Goal: Task Accomplishment & Management: Manage account settings

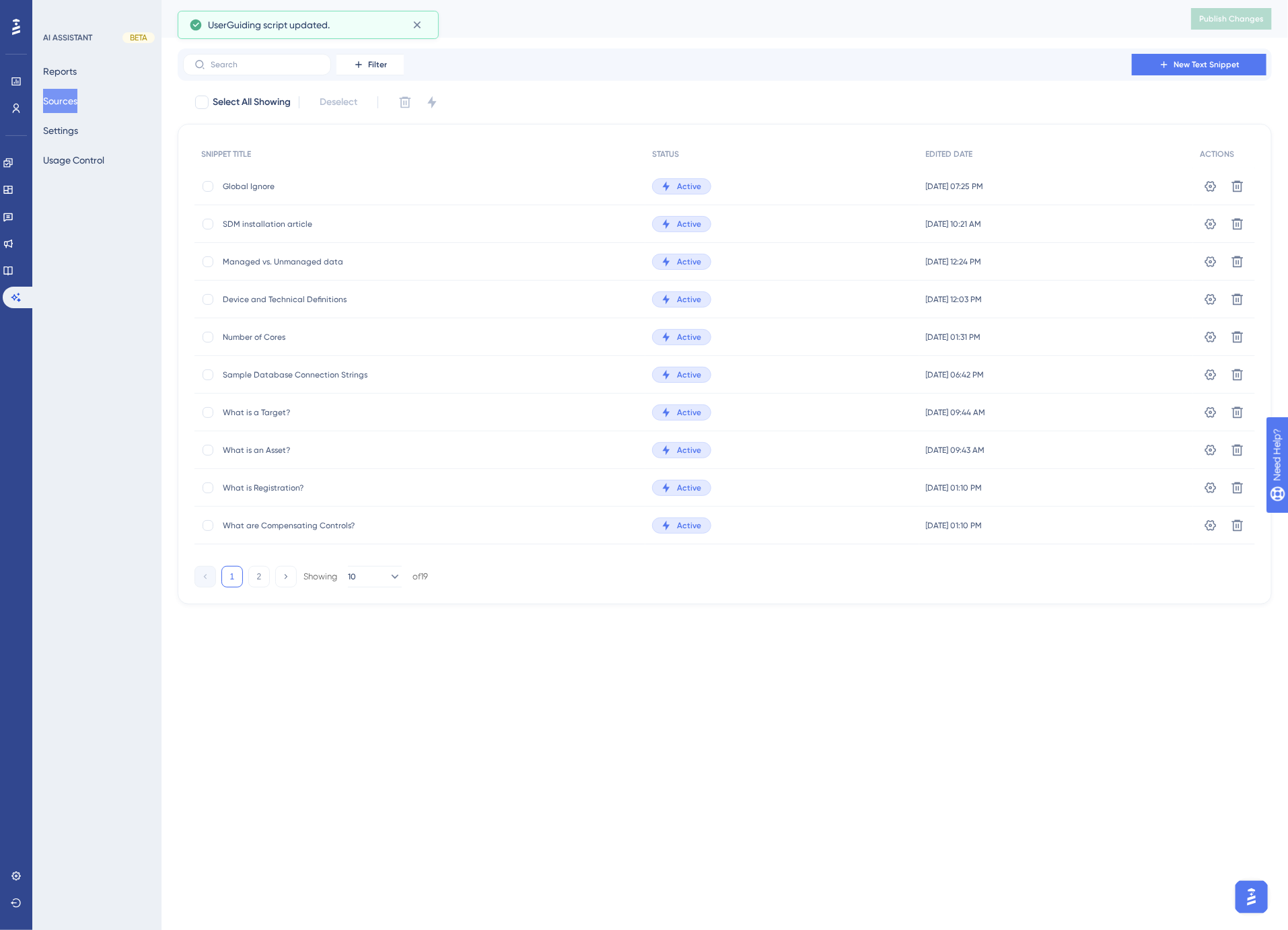
click at [291, 187] on span "Global Ignore" at bounding box center [330, 186] width 215 height 10
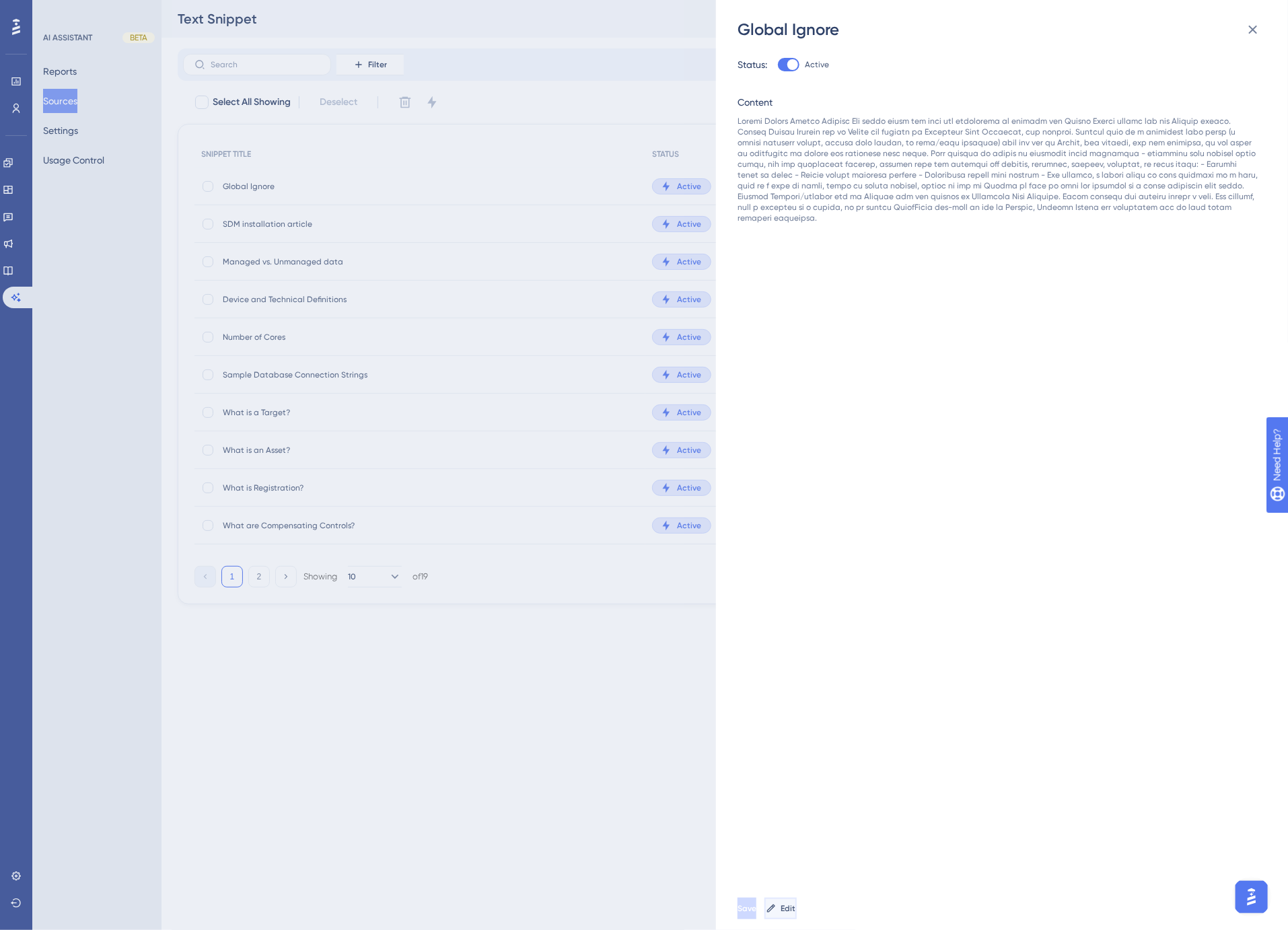
click at [797, 916] on button "Edit" at bounding box center [780, 907] width 32 height 22
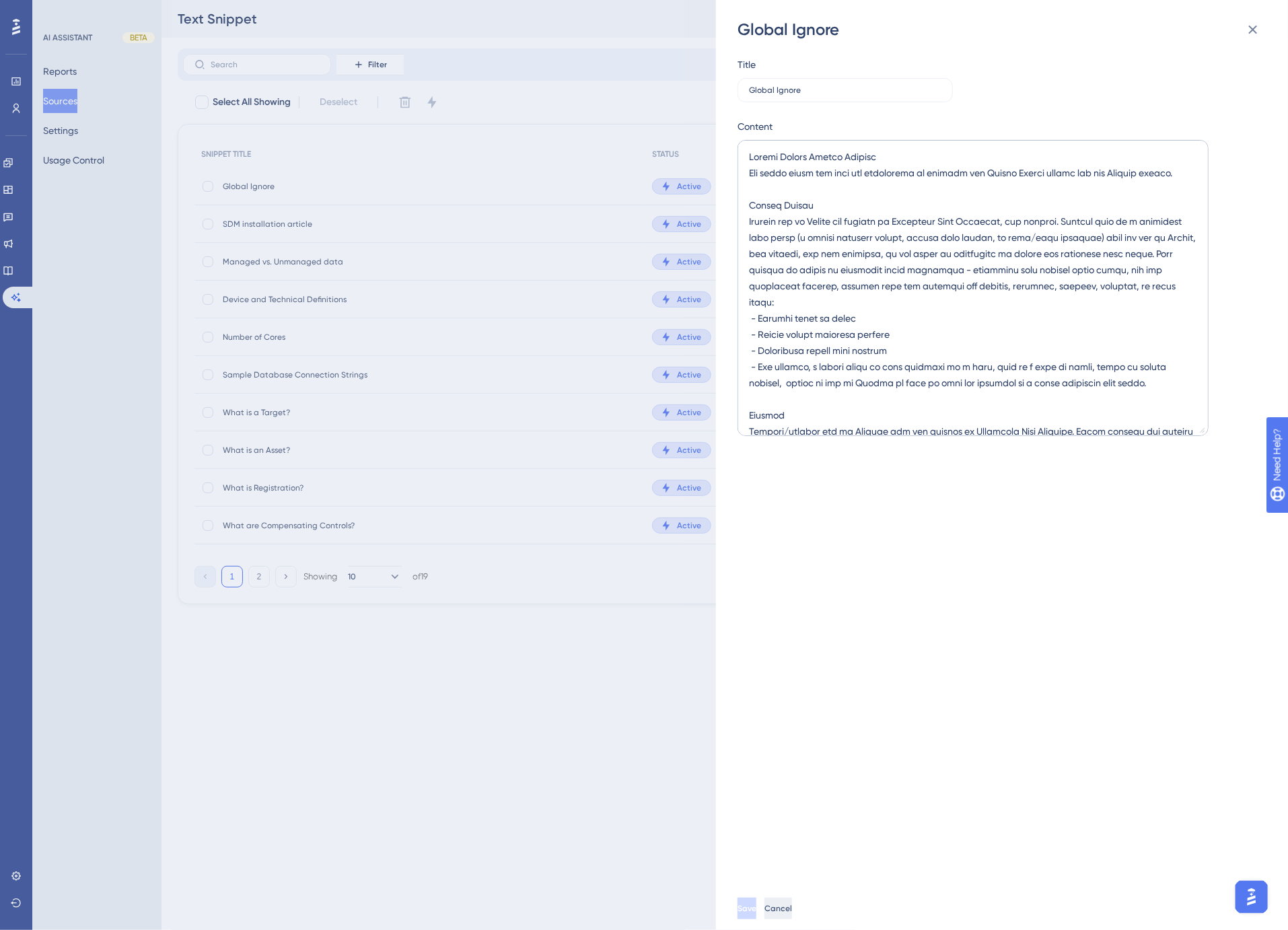
click at [792, 900] on button "Cancel" at bounding box center [777, 907] width 27 height 22
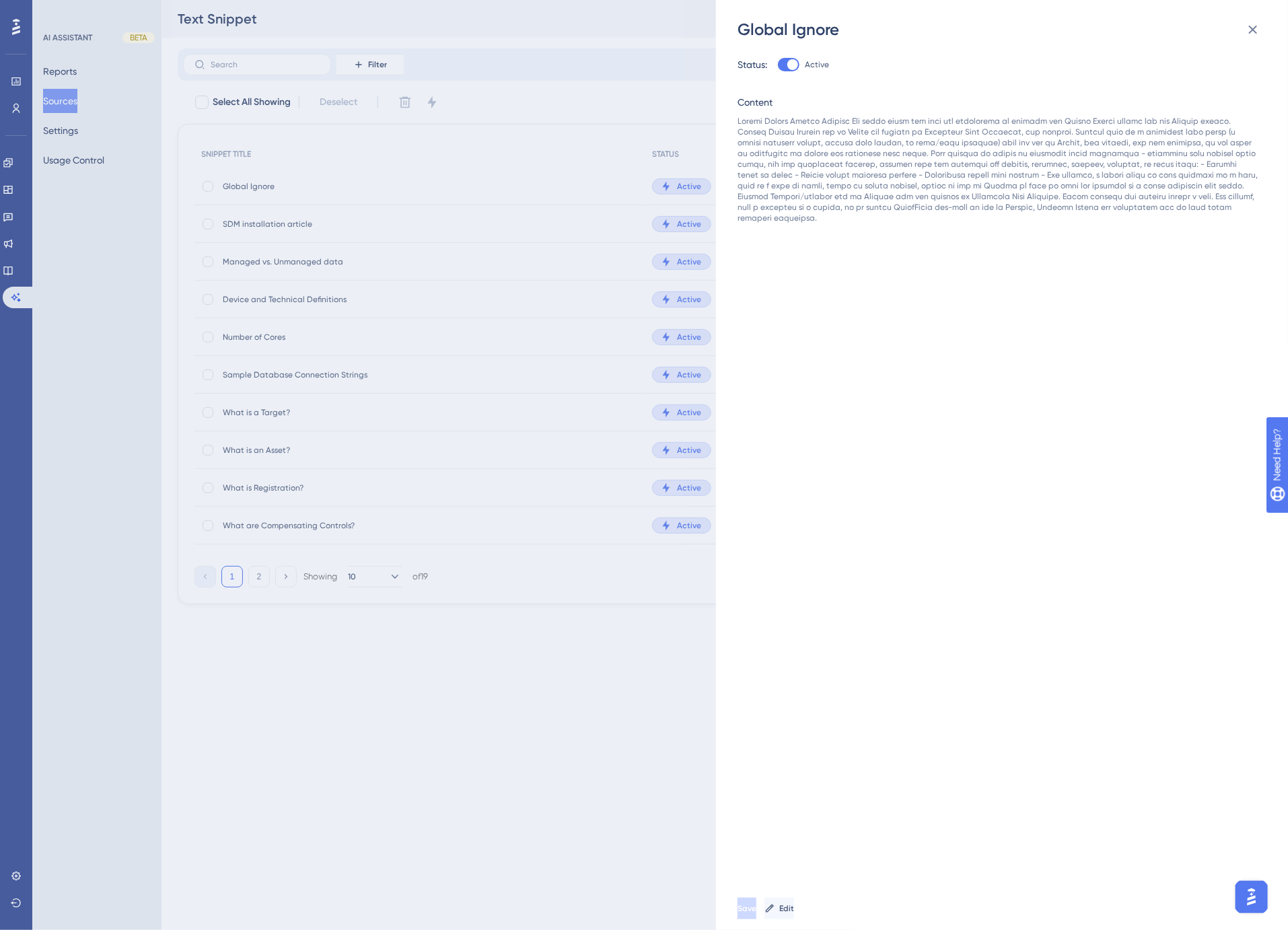
click at [790, 68] on div at bounding box center [792, 64] width 10 height 10
click at [778, 66] on input "Active" at bounding box center [777, 65] width 1 height 1
checkbox input "false"
click at [758, 909] on span "Save" at bounding box center [748, 907] width 19 height 10
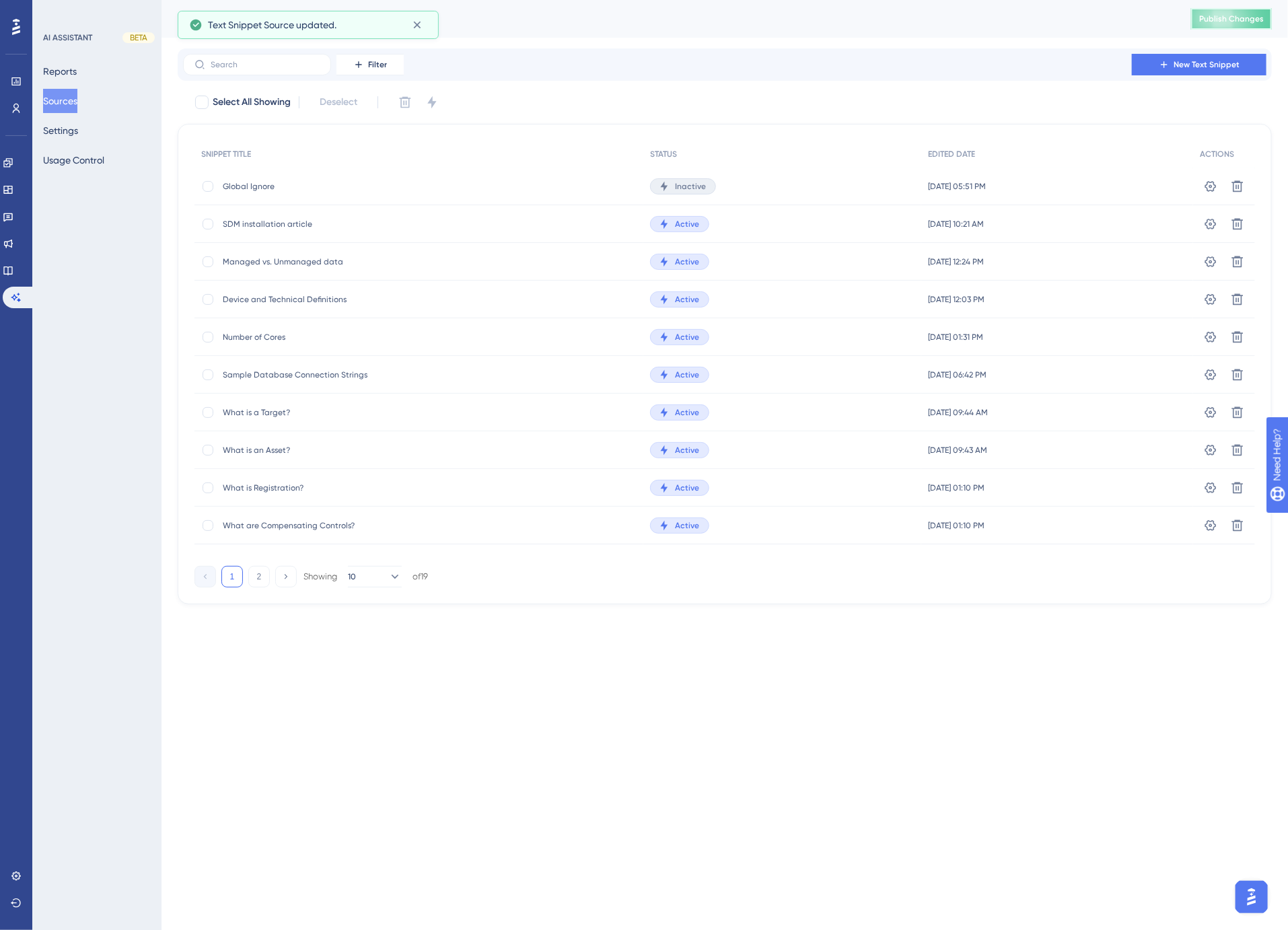
click at [1239, 17] on span "Publish Changes" at bounding box center [1232, 18] width 65 height 10
click at [1214, 15] on span "Publish Changes" at bounding box center [1232, 18] width 65 height 10
click at [1212, 23] on span "Publish Changes" at bounding box center [1232, 18] width 65 height 10
click at [1215, 18] on span "Publish Changes" at bounding box center [1232, 18] width 65 height 10
click at [784, 35] on div "Text Snippet Publish Changes" at bounding box center [725, 19] width 1127 height 38
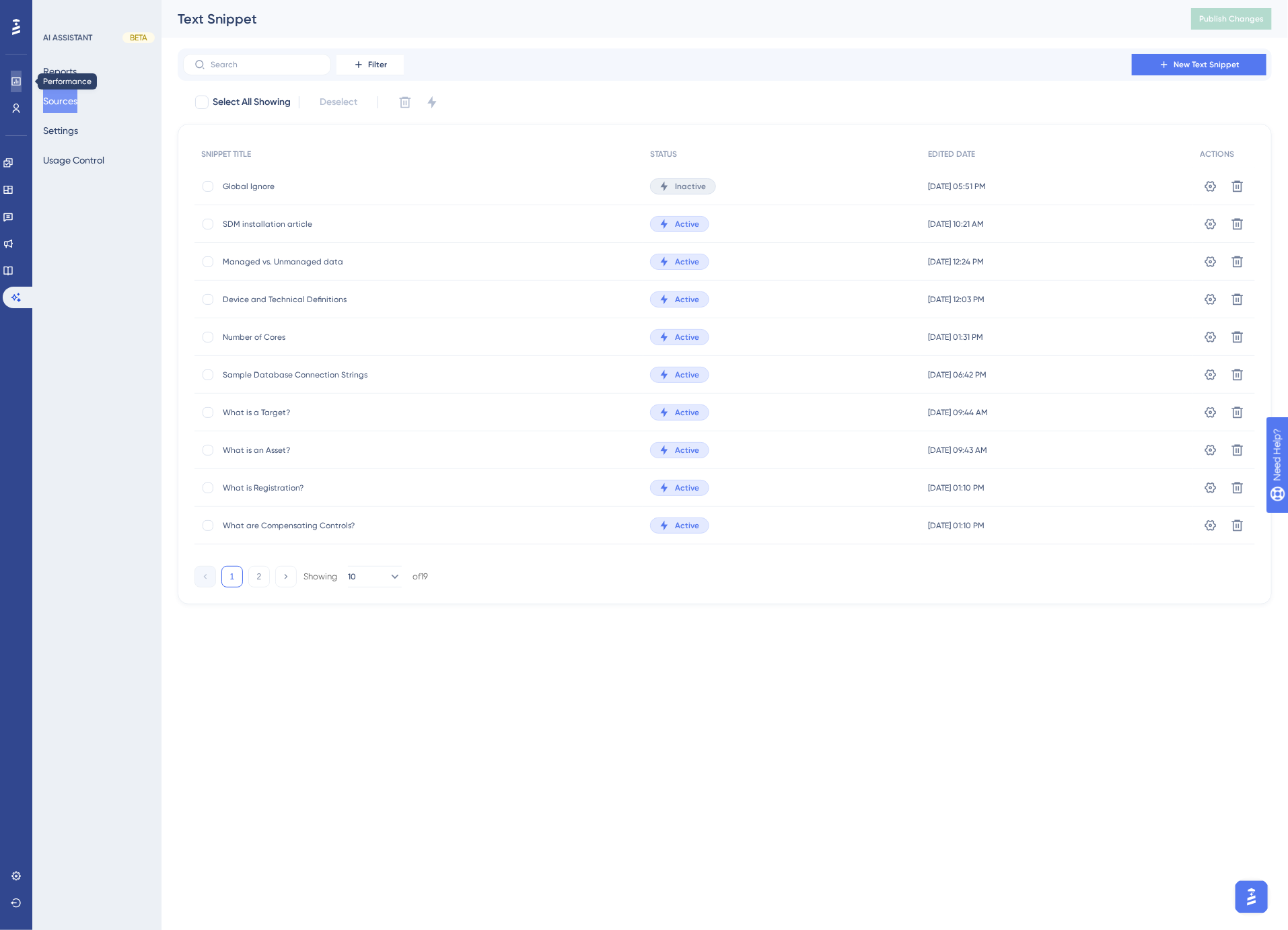
drag, startPoint x: 17, startPoint y: 79, endPoint x: 1, endPoint y: 93, distance: 21.3
click at [17, 79] on icon at bounding box center [15, 81] width 10 height 10
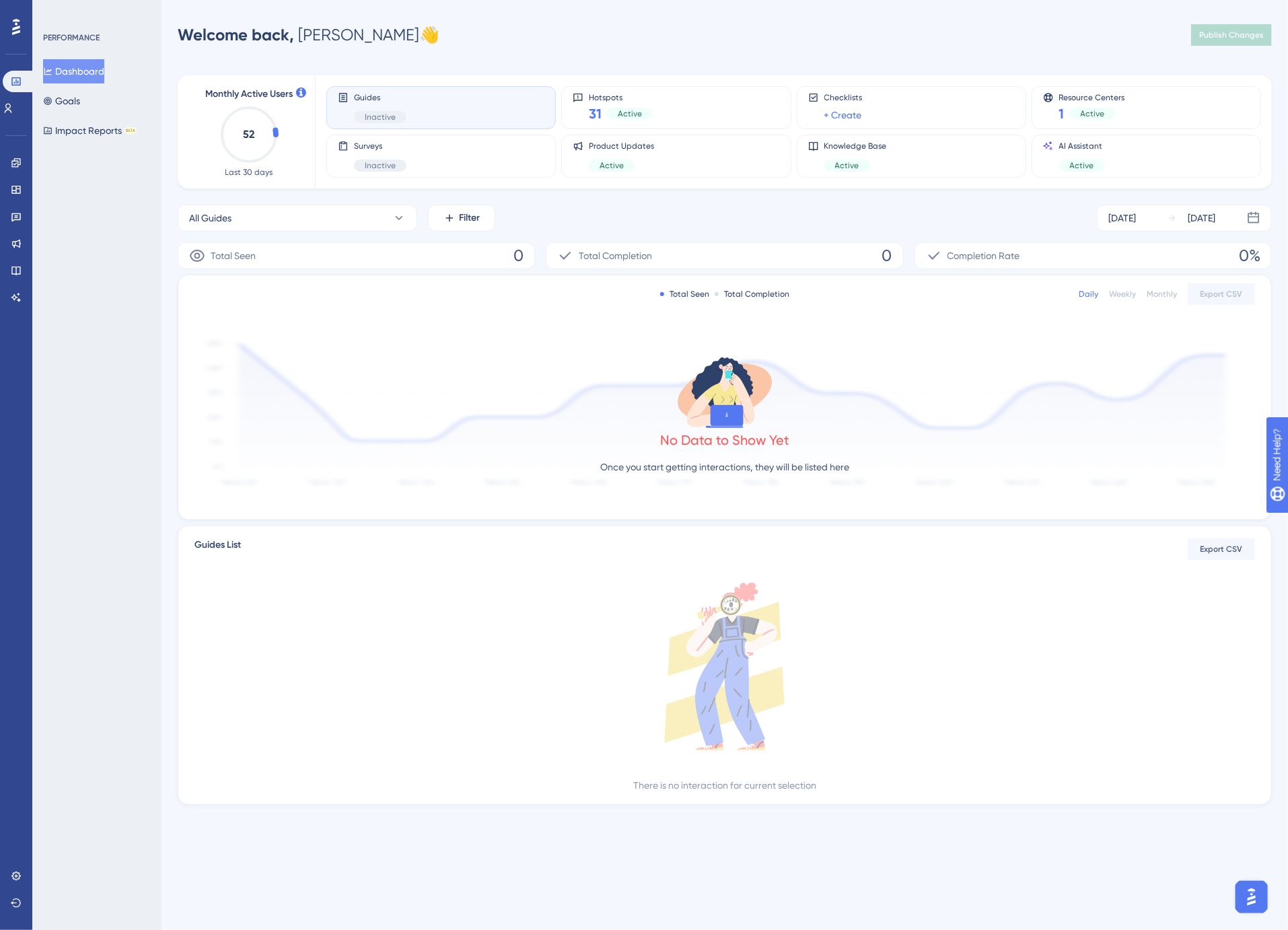
click at [662, 38] on div "Welcome back, [PERSON_NAME] 👋 Publish Changes" at bounding box center [725, 35] width 1095 height 27
click at [12, 105] on icon at bounding box center [8, 108] width 8 height 9
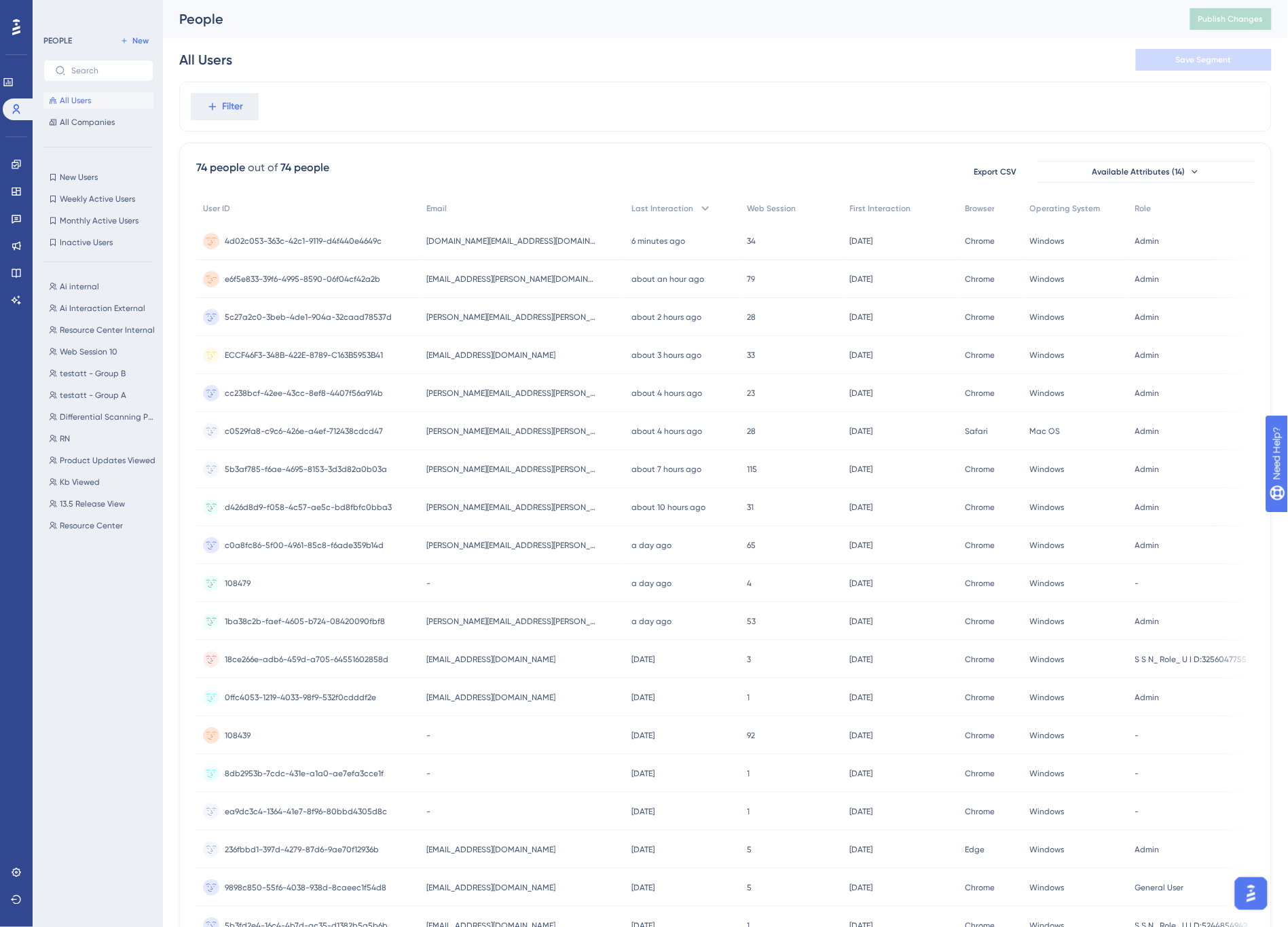
click at [465, 272] on div "[EMAIL_ADDRESS][PERSON_NAME][DOMAIN_NAME] [DOMAIN_NAME][EMAIL_ADDRESS][PERSON_N…" at bounding box center [522, 279] width 205 height 38
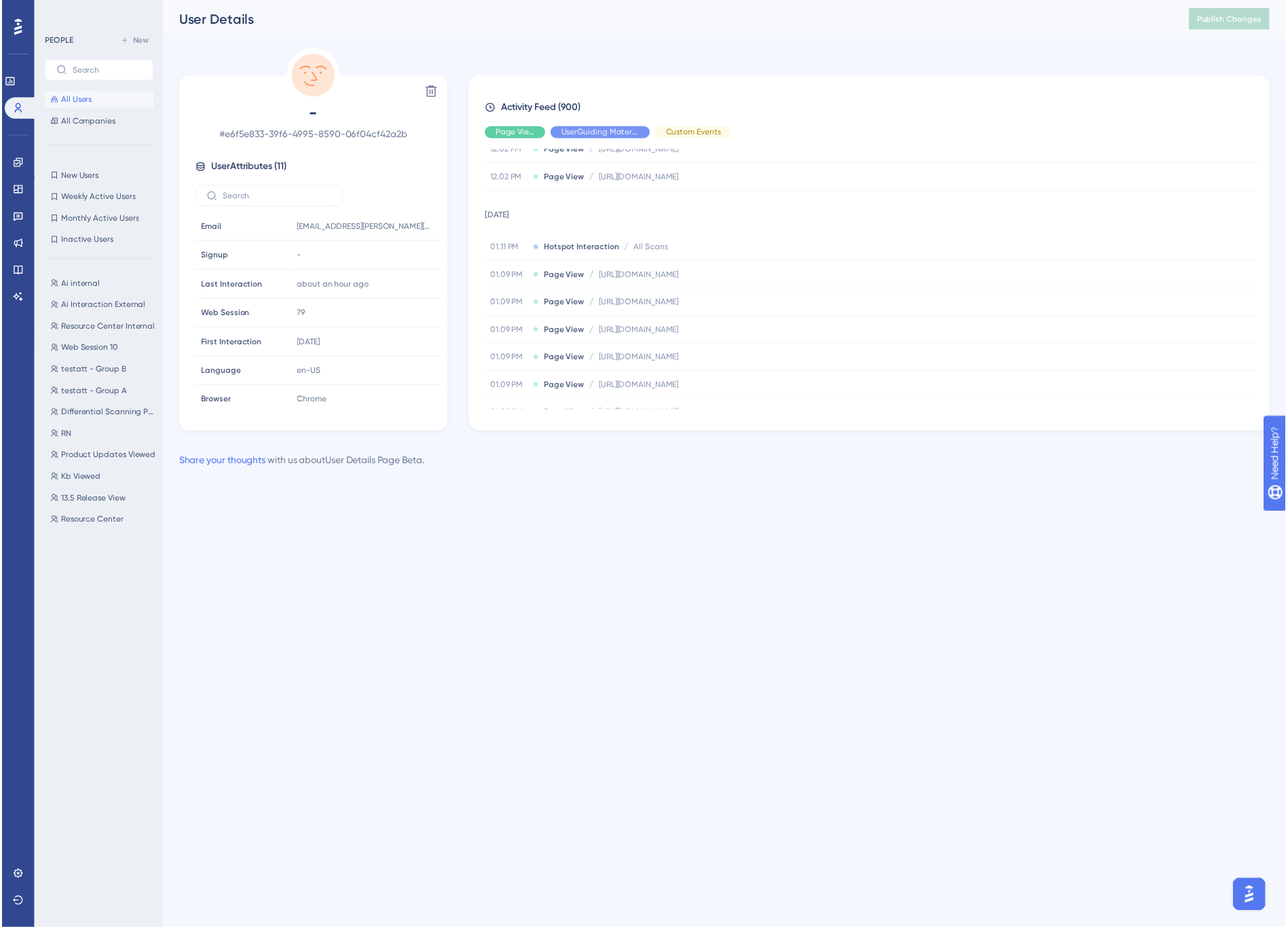
scroll to position [1811, 0]
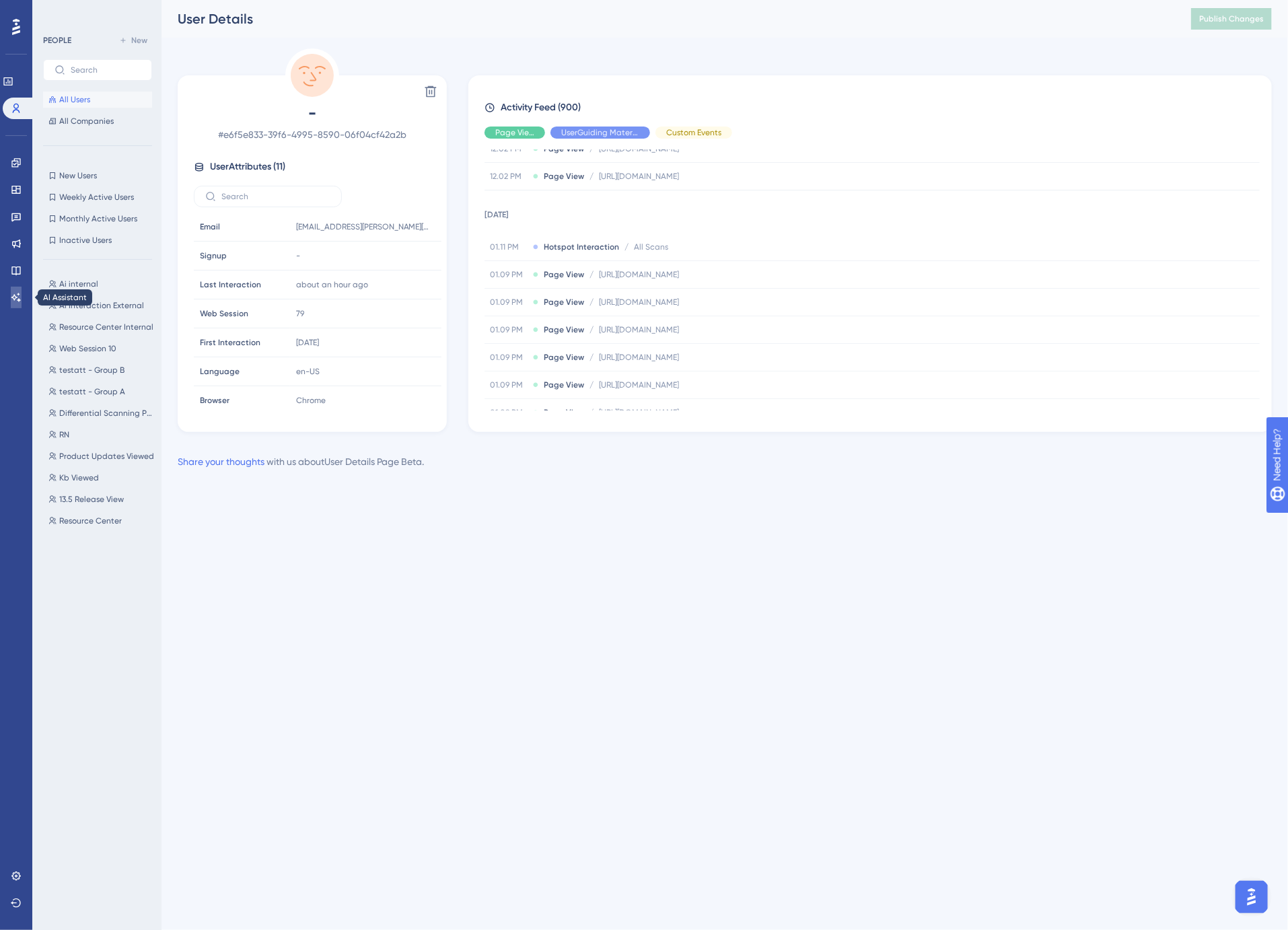
click at [14, 297] on icon at bounding box center [15, 297] width 10 height 10
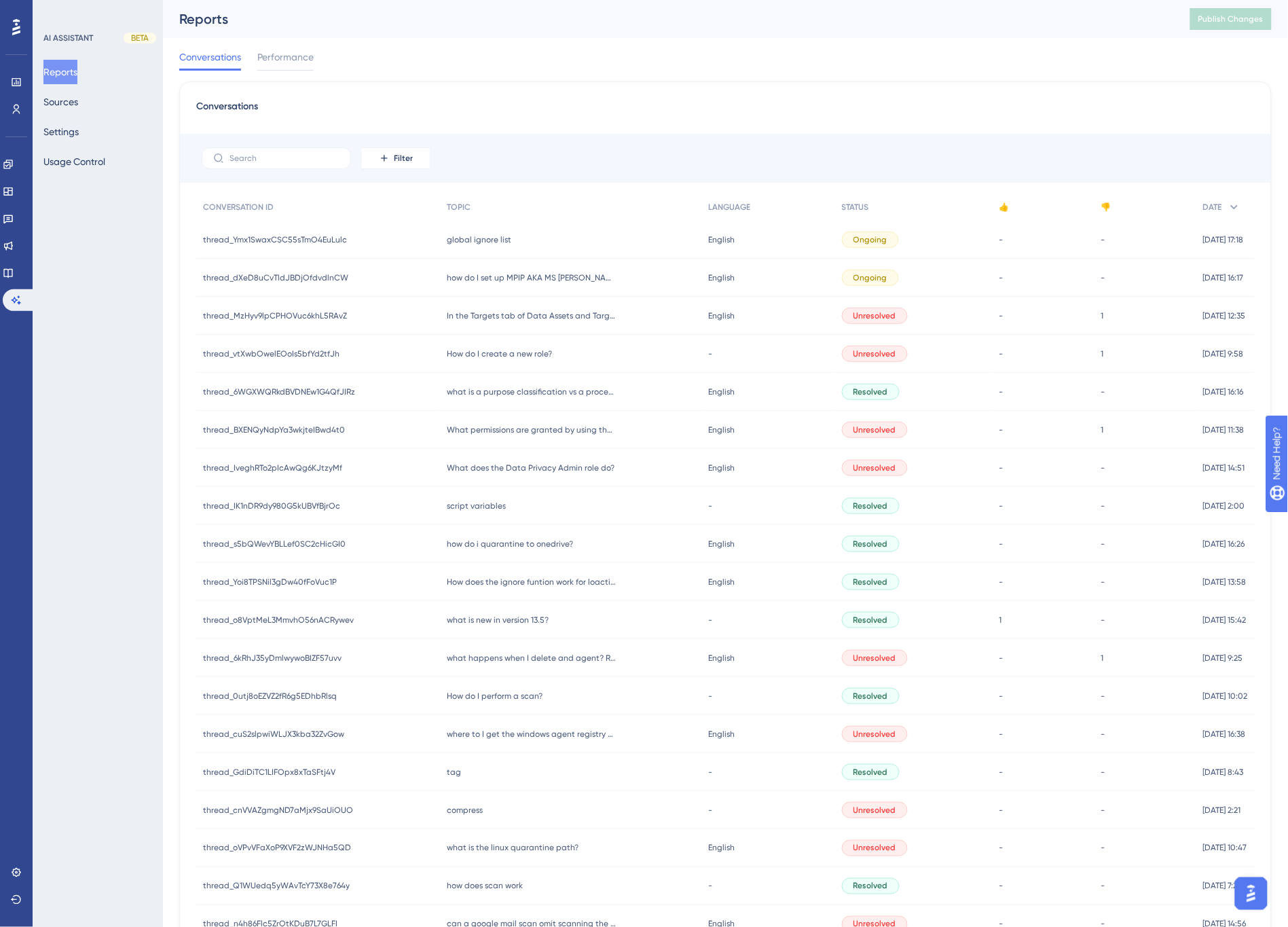
click at [805, 51] on div "Conversations Performance" at bounding box center [725, 60] width 1093 height 44
click at [917, 44] on div "Conversations Performance" at bounding box center [725, 60] width 1093 height 44
